Goal: Task Accomplishment & Management: Manage account settings

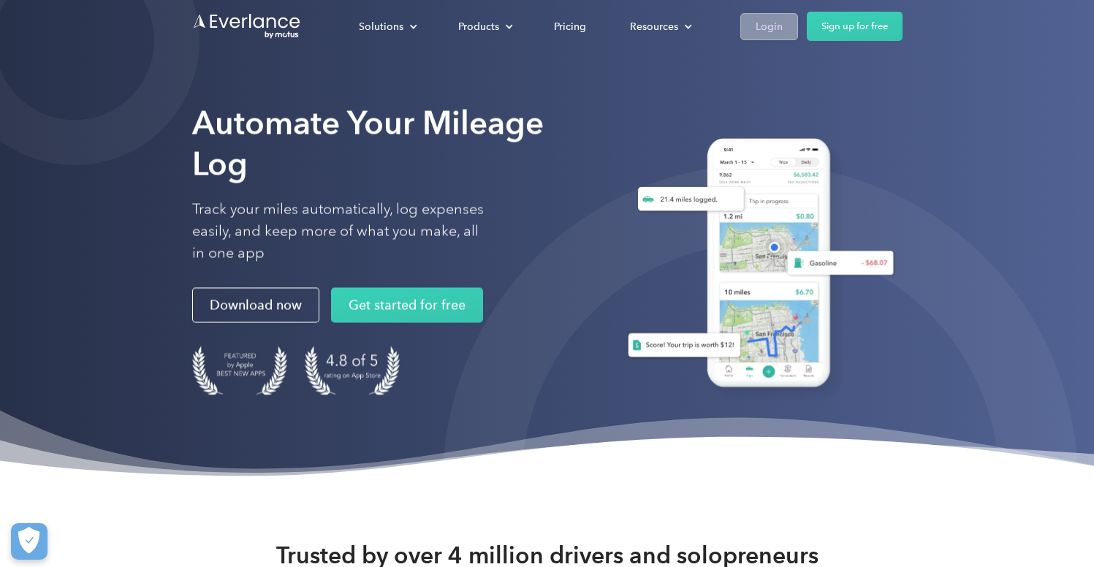
click at [768, 29] on div "Login" at bounding box center [768, 27] width 27 height 18
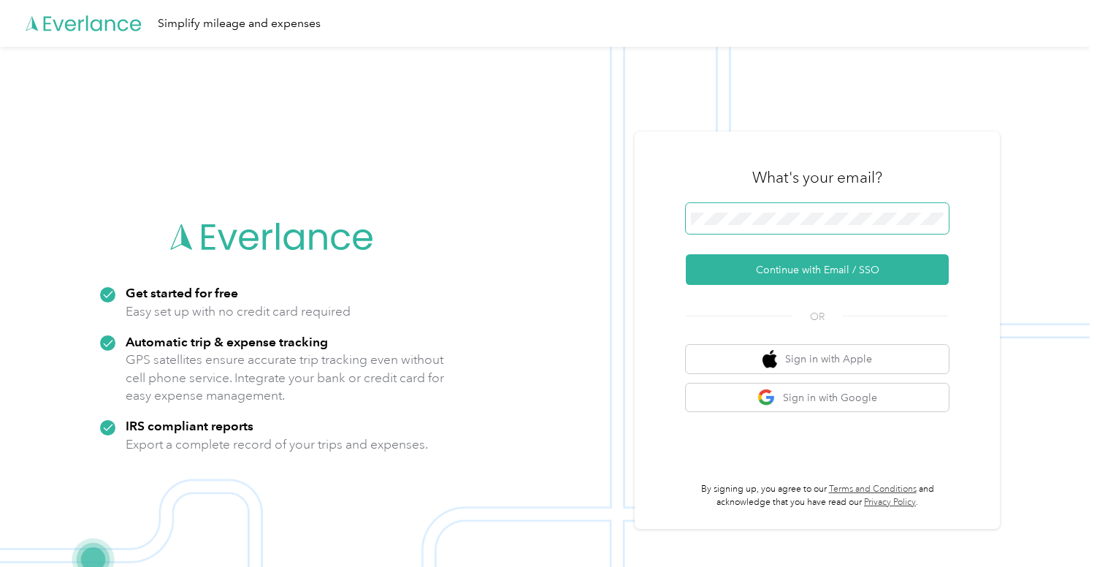
click at [791, 210] on span at bounding box center [817, 218] width 263 height 31
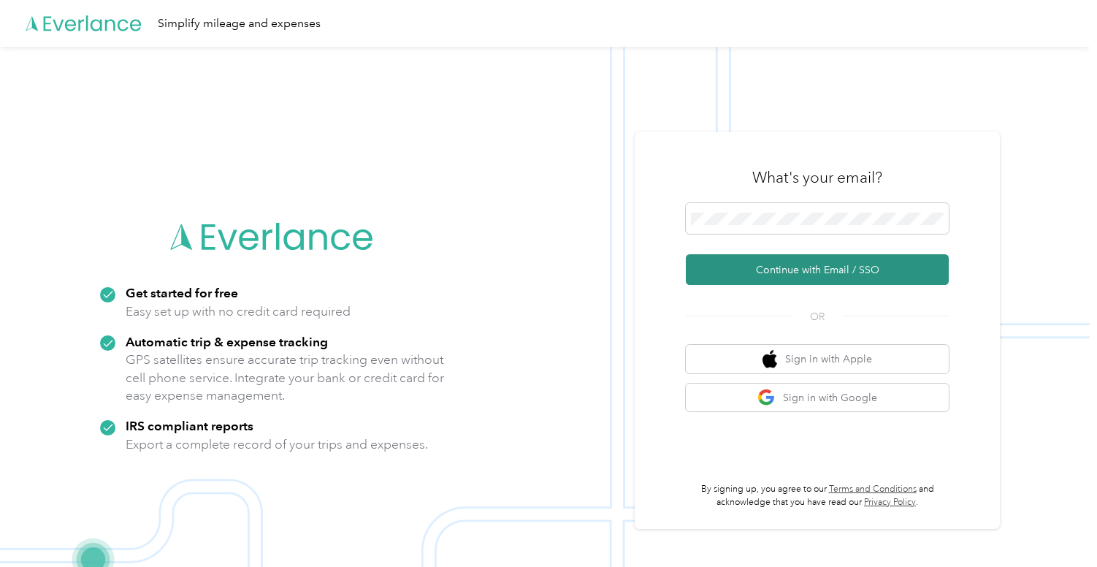
click at [851, 264] on button "Continue with Email / SSO" at bounding box center [817, 269] width 263 height 31
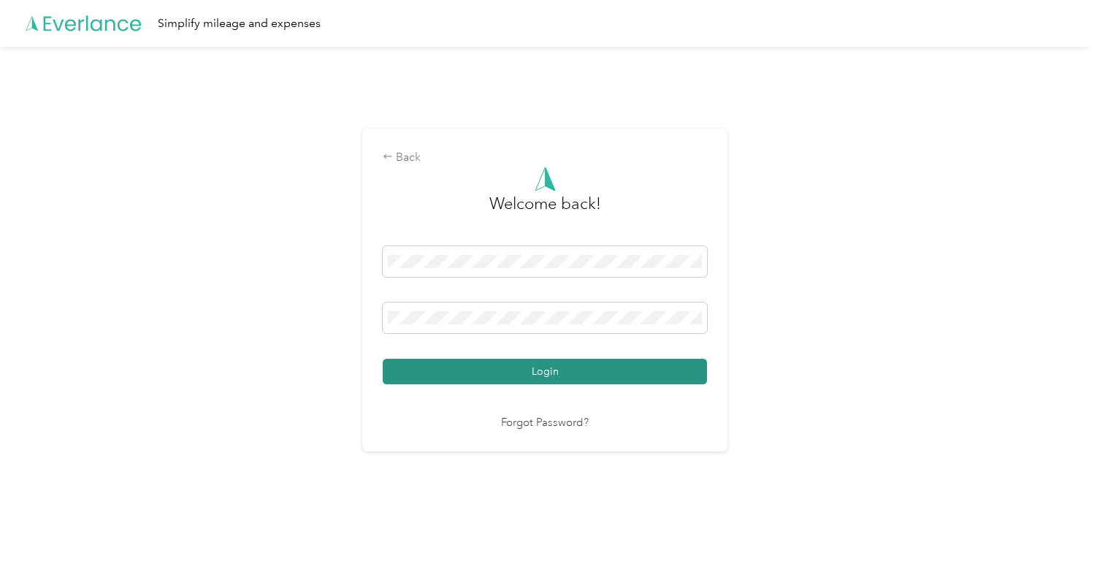
click at [567, 368] on button "Login" at bounding box center [545, 372] width 324 height 26
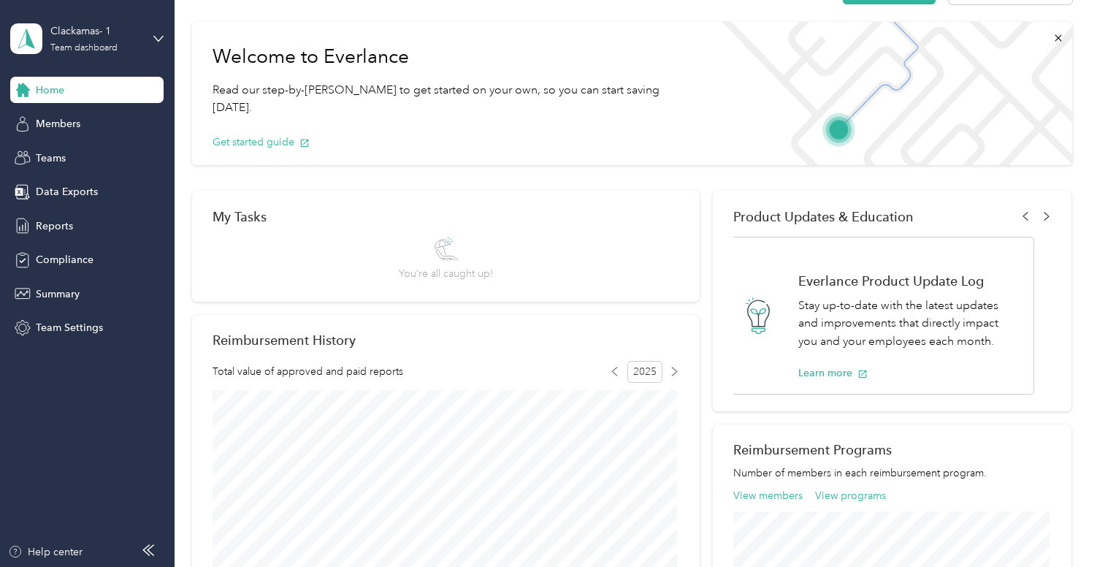
scroll to position [146, 0]
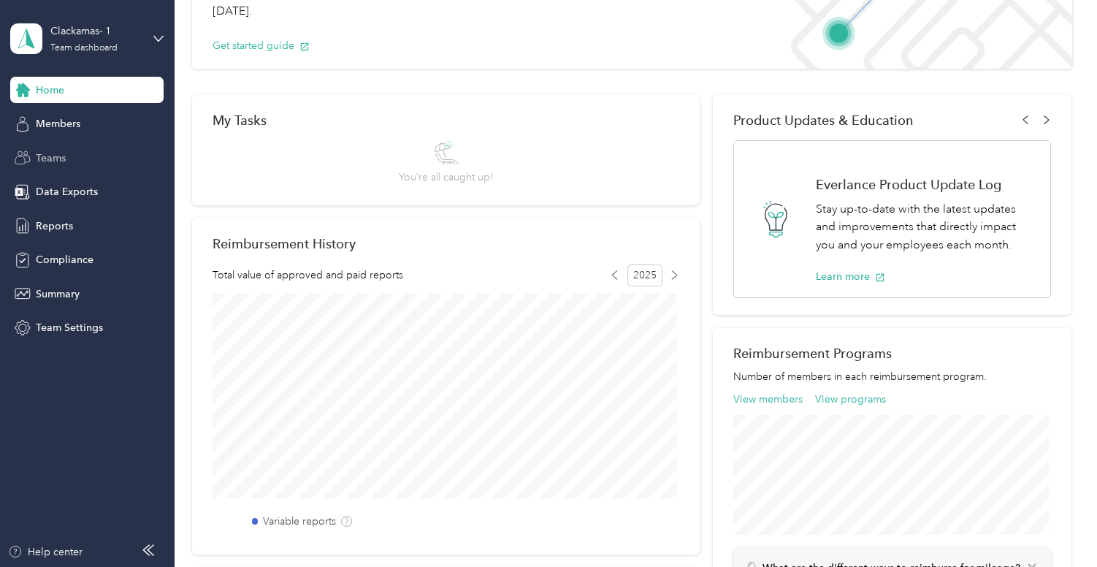
click at [47, 153] on span "Teams" at bounding box center [51, 157] width 30 height 15
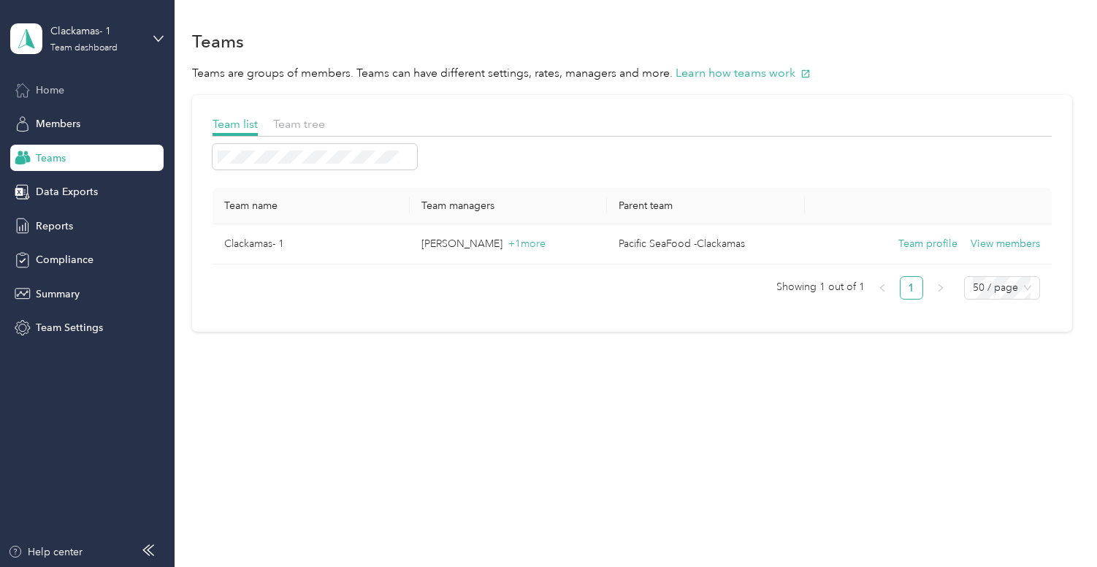
click at [38, 91] on span "Home" at bounding box center [50, 90] width 28 height 15
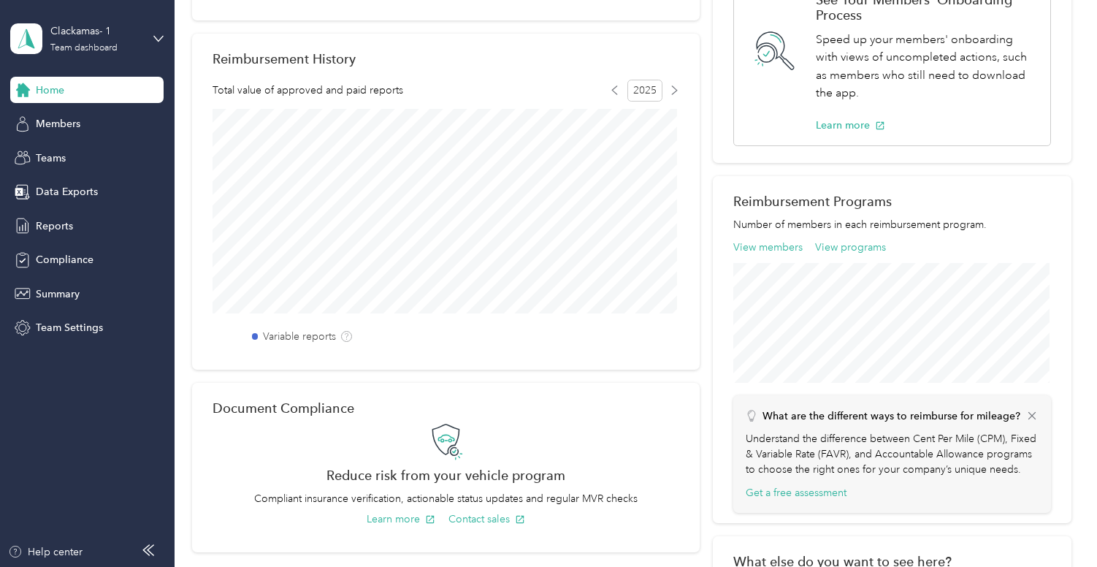
scroll to position [438, 0]
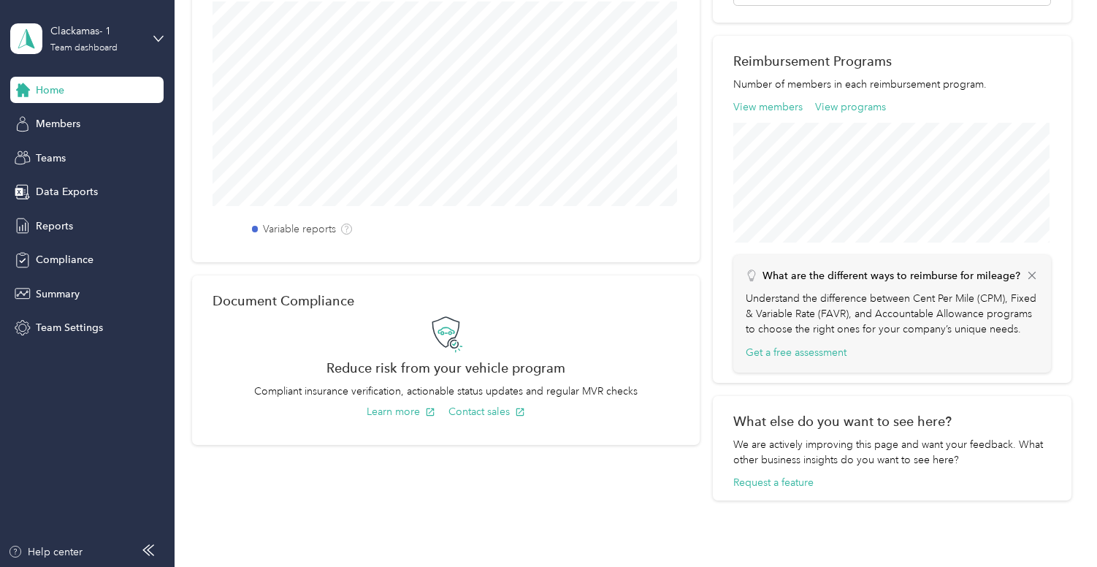
click at [150, 37] on div "Clackamas- 1 Team dashboard" at bounding box center [86, 38] width 153 height 51
click at [90, 118] on div "Team dashboard" at bounding box center [63, 113] width 80 height 15
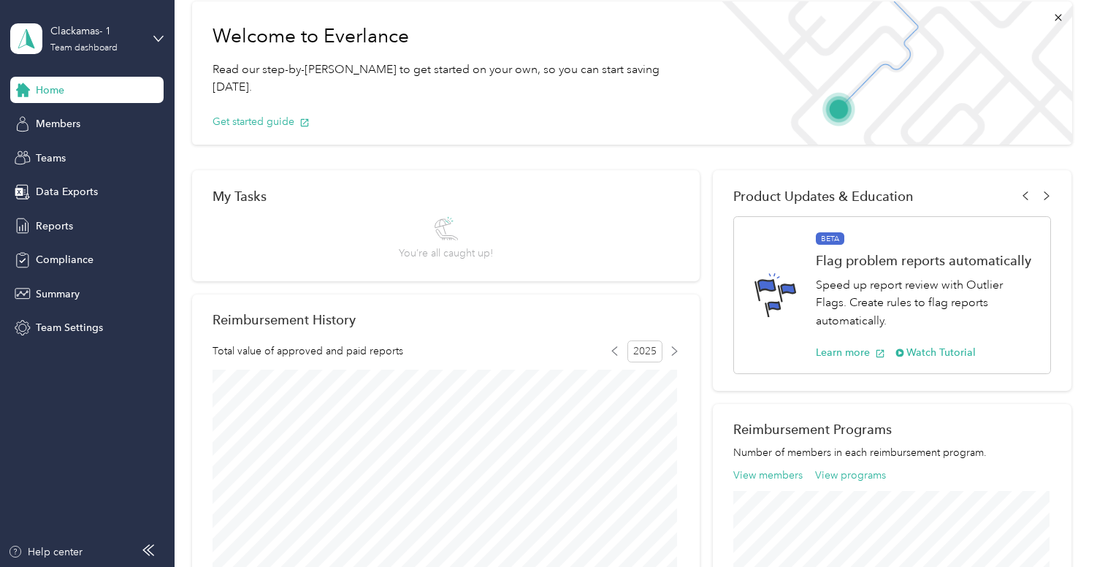
scroll to position [0, 0]
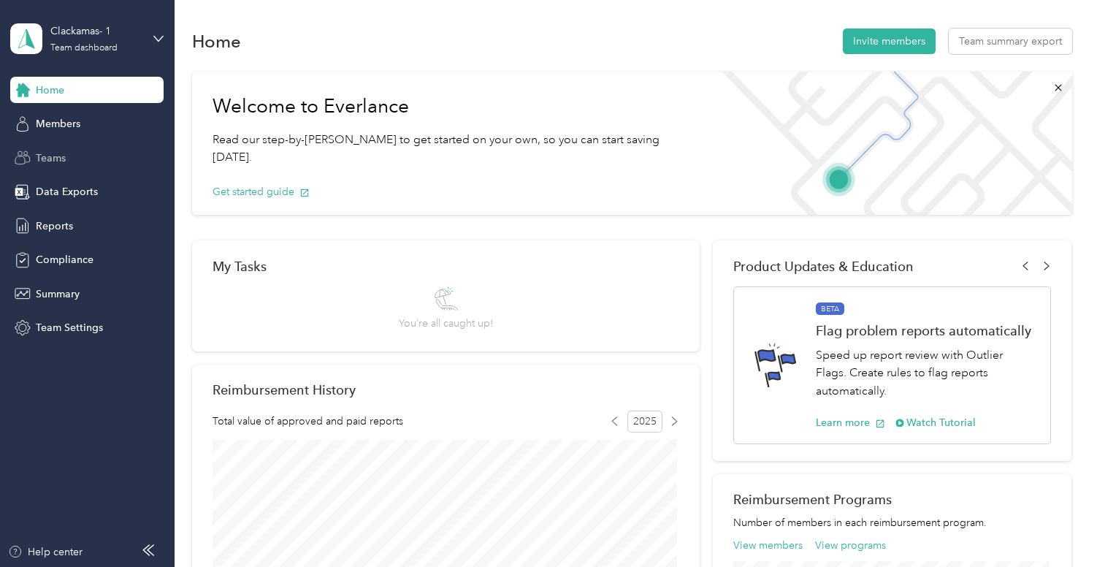
click at [36, 153] on span "Teams" at bounding box center [51, 157] width 30 height 15
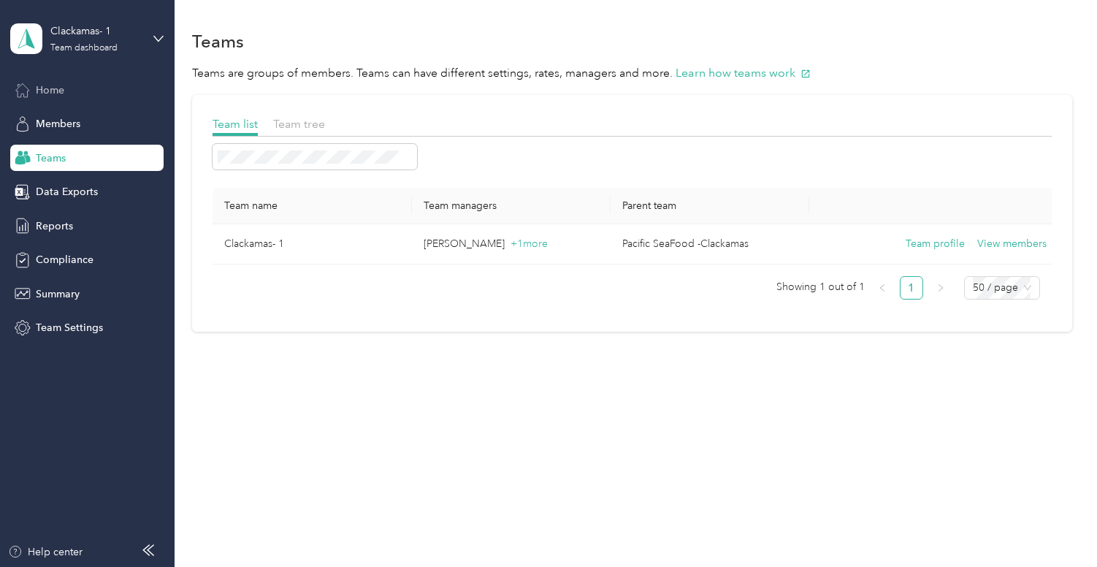
click at [39, 88] on span "Home" at bounding box center [50, 90] width 28 height 15
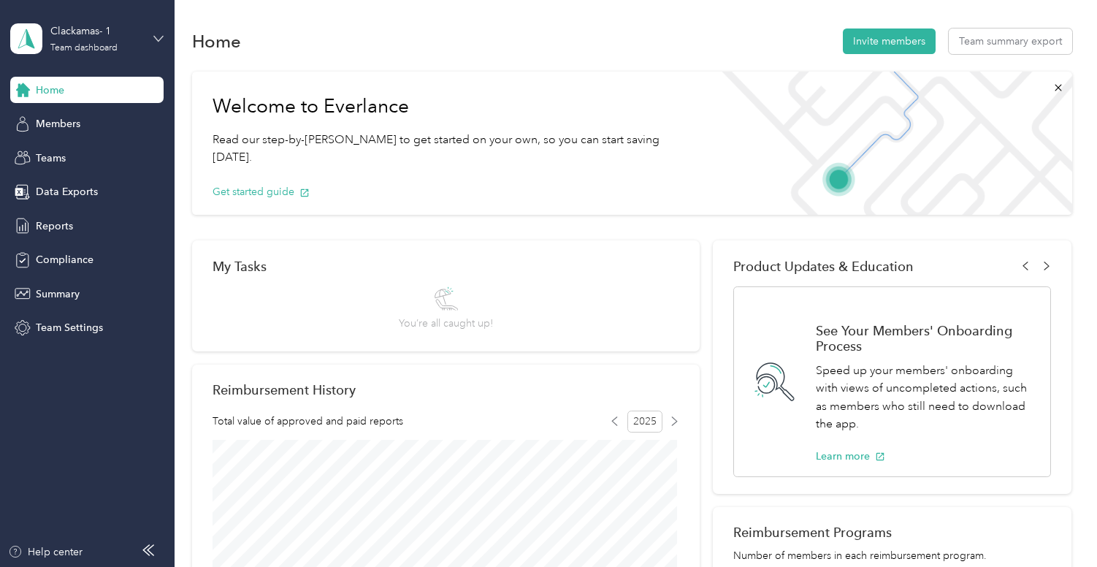
click at [156, 36] on icon at bounding box center [158, 39] width 10 height 10
click at [75, 152] on div "Personal dashboard" at bounding box center [69, 152] width 92 height 15
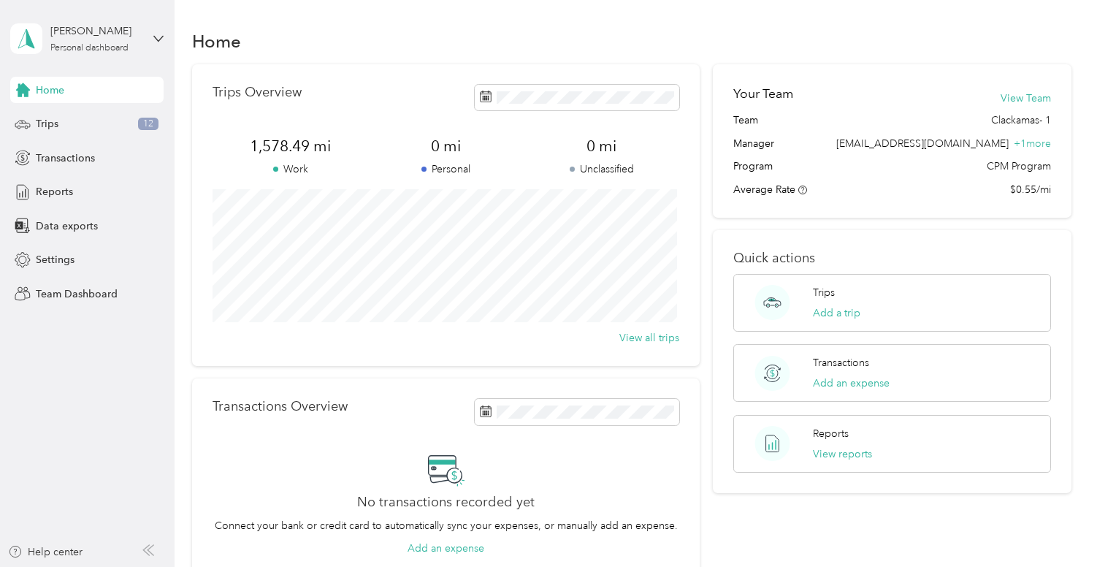
click at [154, 31] on div "[PERSON_NAME] Personal dashboard" at bounding box center [86, 38] width 153 height 51
click at [63, 110] on div "Team dashboard" at bounding box center [163, 114] width 287 height 26
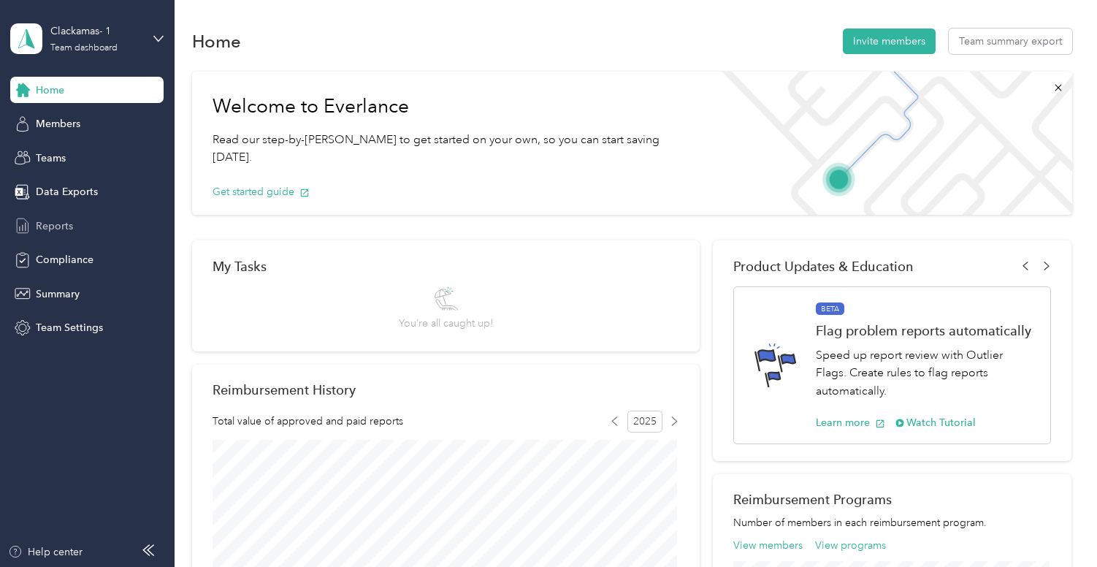
click at [26, 213] on div "Reports" at bounding box center [86, 226] width 153 height 26
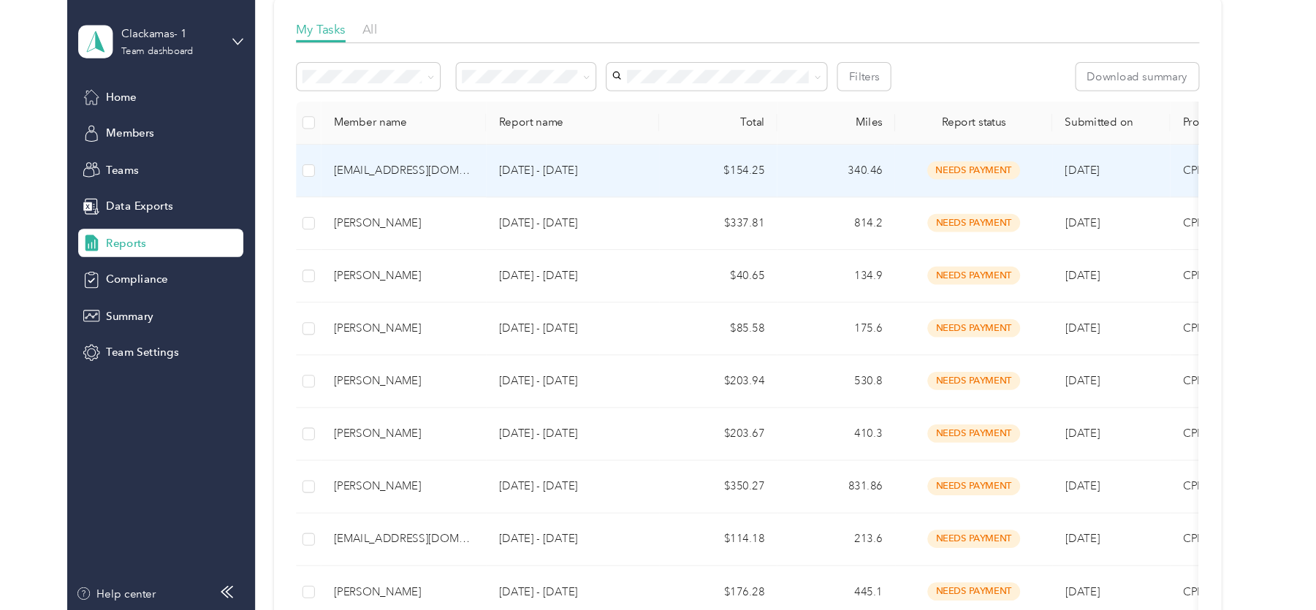
scroll to position [219, 0]
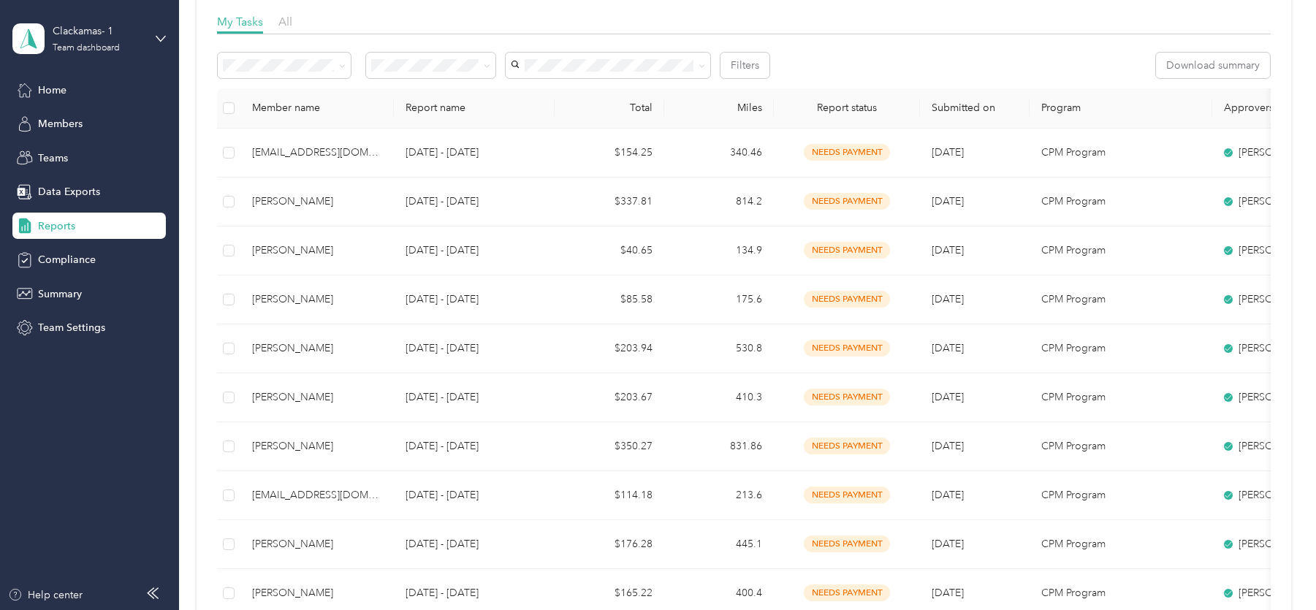
click at [85, 523] on aside "Clackamas- 1 Team dashboard Home Members Teams Data Exports Reports Compliance …" at bounding box center [89, 305] width 179 height 610
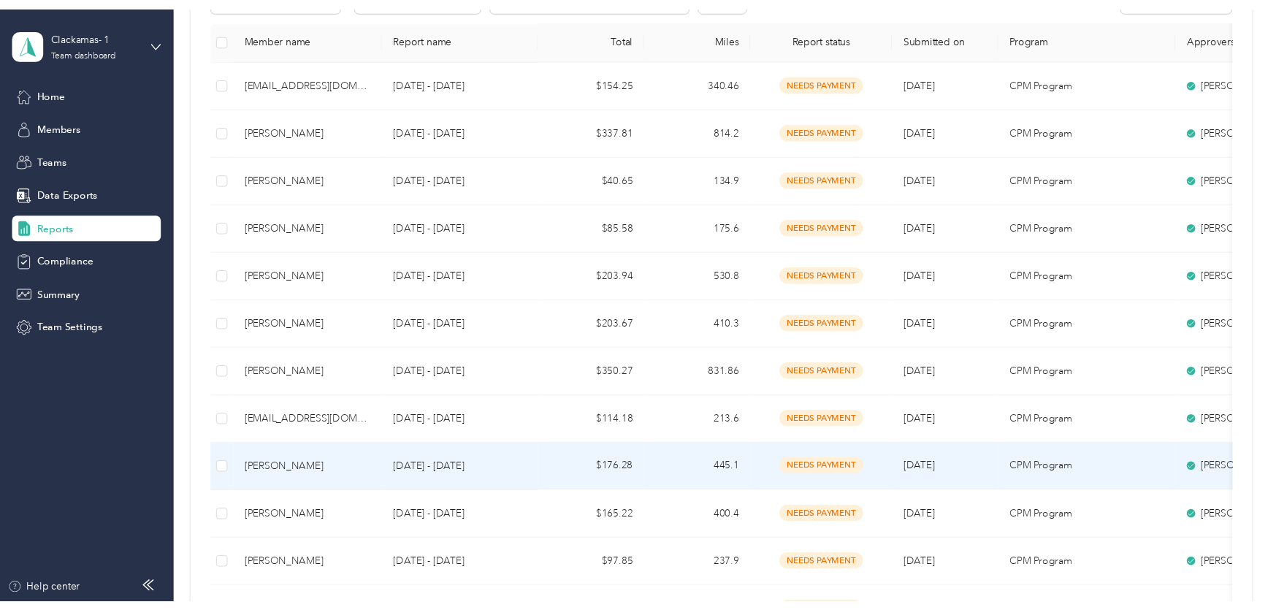
scroll to position [292, 0]
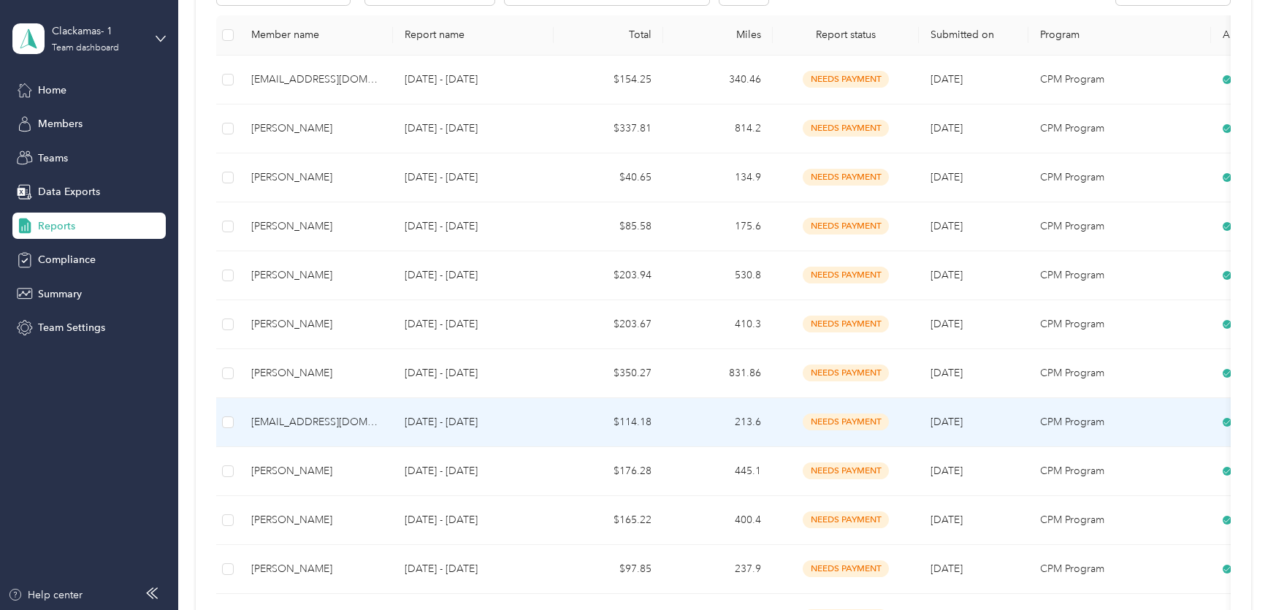
click at [289, 422] on div "[EMAIL_ADDRESS][DOMAIN_NAME]" at bounding box center [316, 422] width 130 height 16
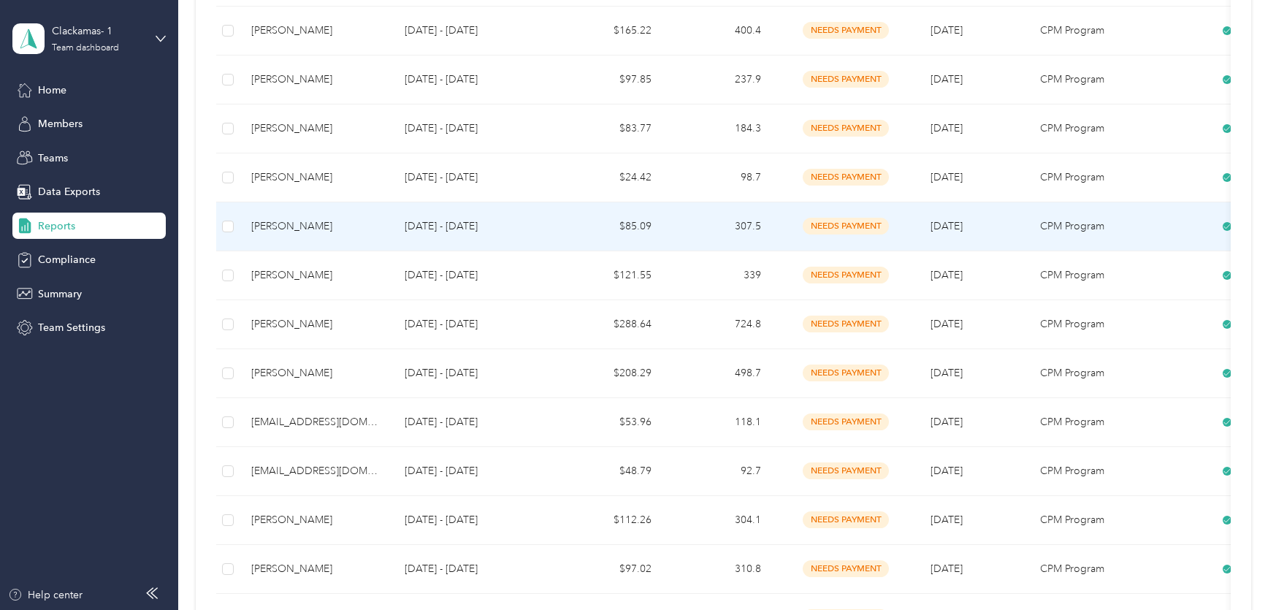
scroll to position [804, 0]
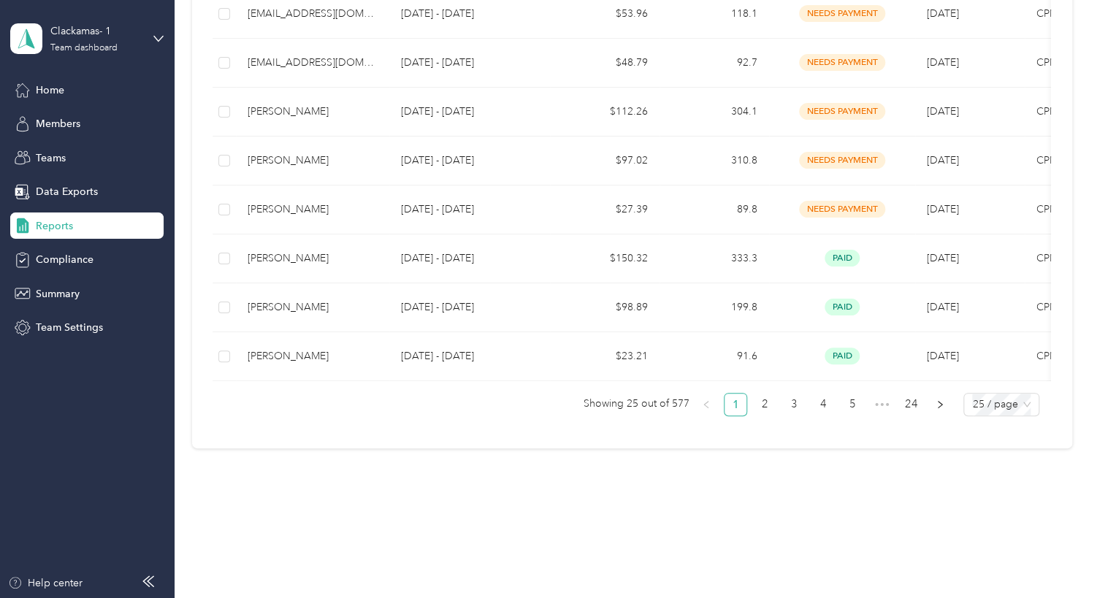
scroll to position [1186, 0]
